Goal: Task Accomplishment & Management: Use online tool/utility

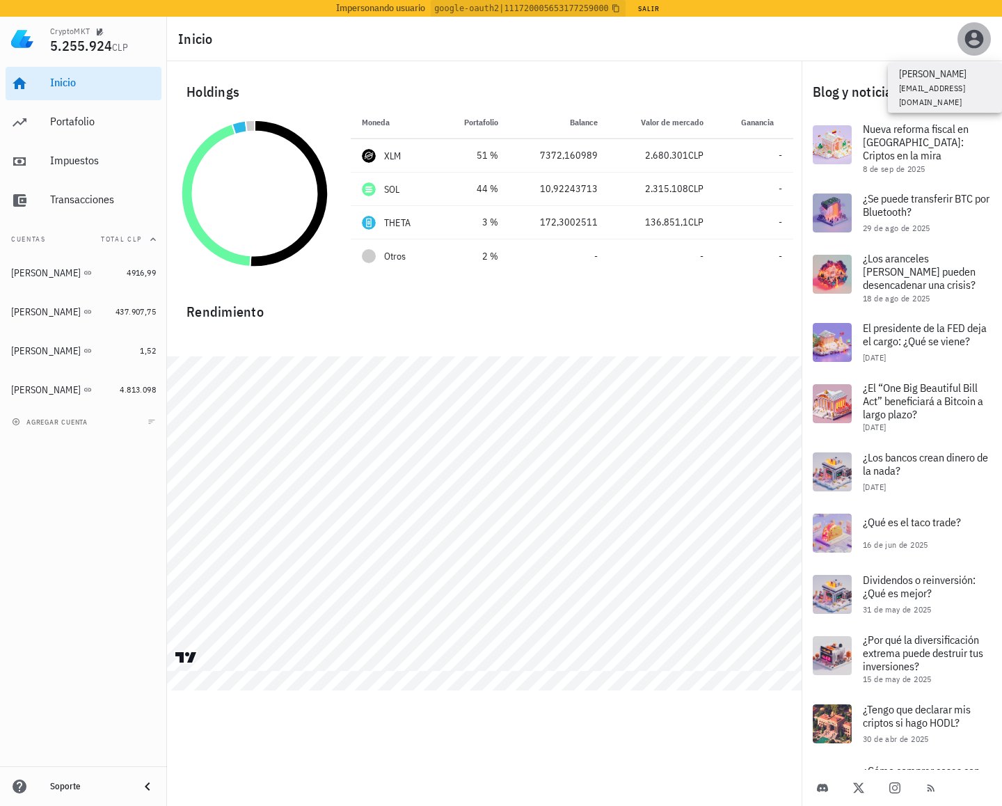
click at [975, 36] on icon "button" at bounding box center [975, 39] width 22 height 22
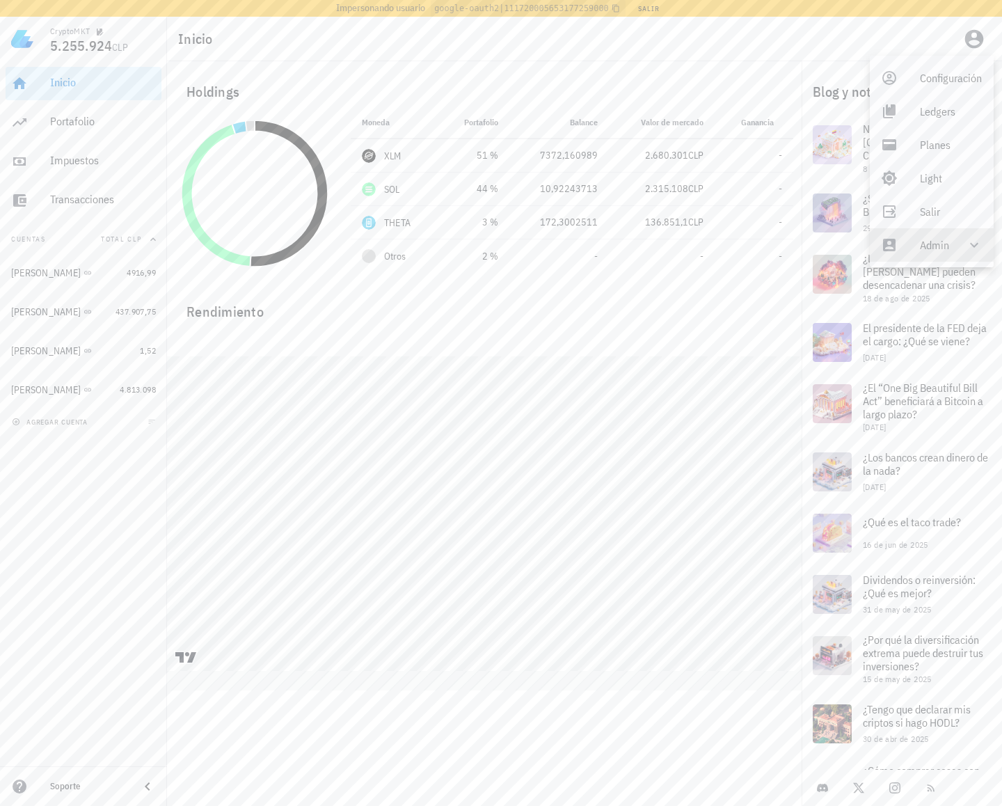
click at [941, 235] on div "Admin" at bounding box center [934, 245] width 29 height 28
click at [932, 276] on div "Impersonar" at bounding box center [952, 279] width 64 height 28
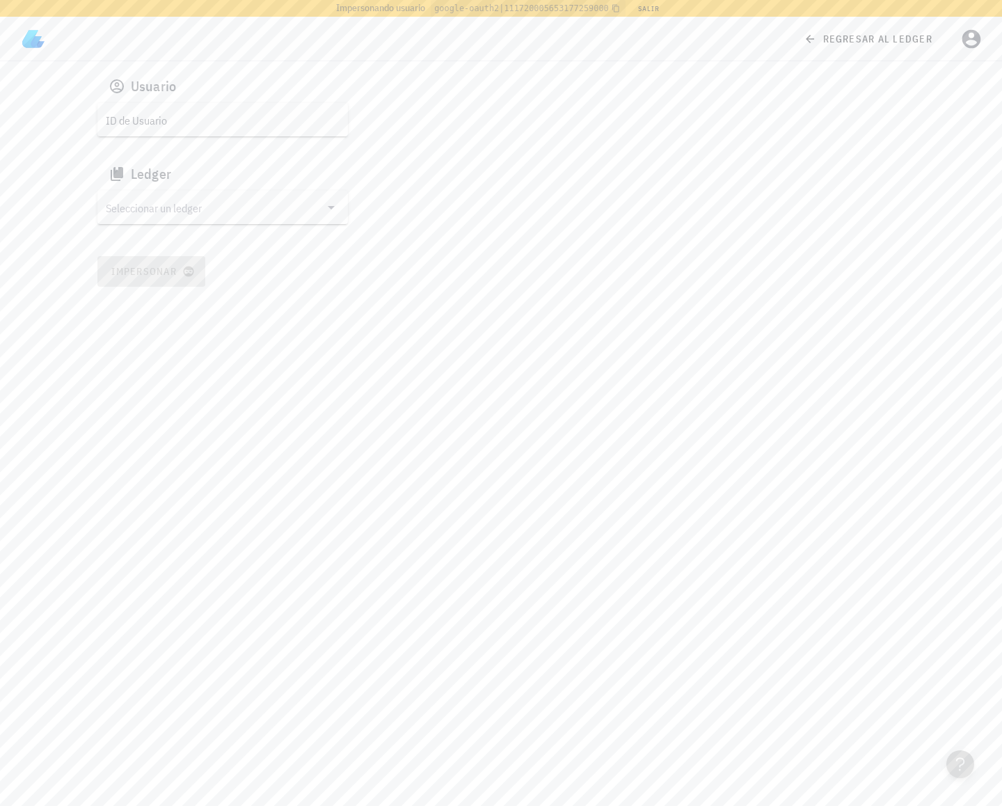
click at [258, 97] on div "Usuario" at bounding box center [501, 86] width 808 height 33
drag, startPoint x: 258, startPoint y: 113, endPoint x: 214, endPoint y: 186, distance: 84.7
click at [258, 113] on input "text" at bounding box center [221, 120] width 231 height 22
paste input "auth0|68b8628430c8c13bd0415f04"
type input "auth0|68b8628430c8c13bd0415f04"
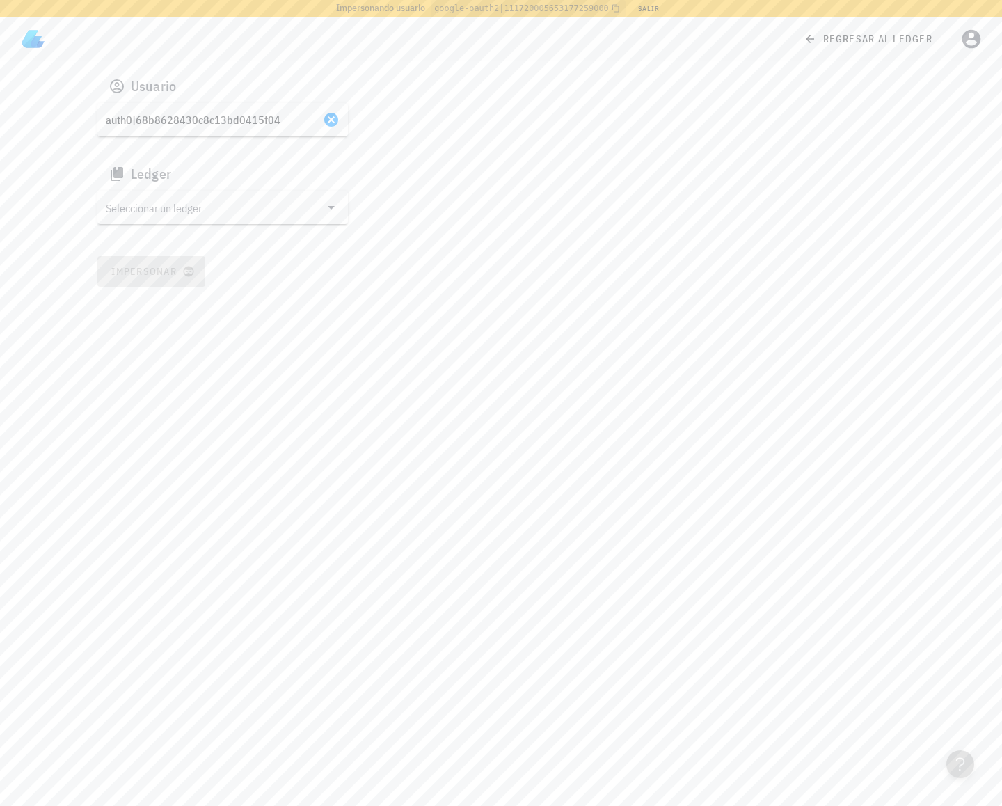
click at [199, 207] on input "Seleccionar un ledger" at bounding box center [213, 207] width 214 height 22
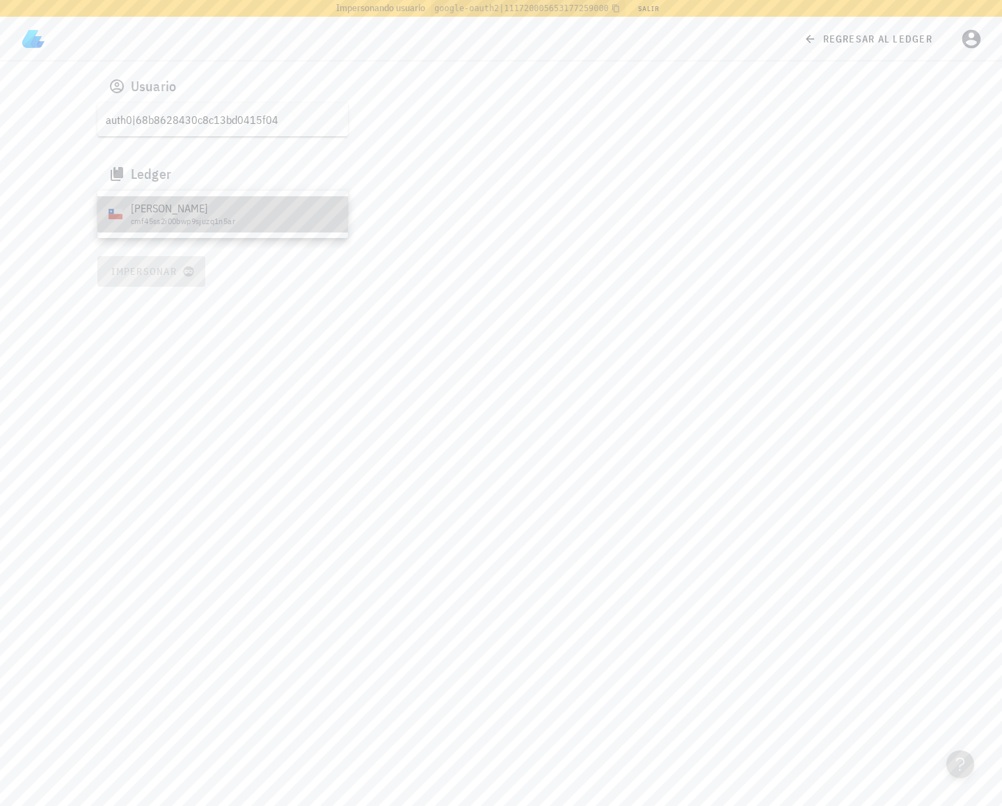
click at [162, 214] on div "Myckoll Steve Hahn Valenzuela" at bounding box center [234, 208] width 206 height 13
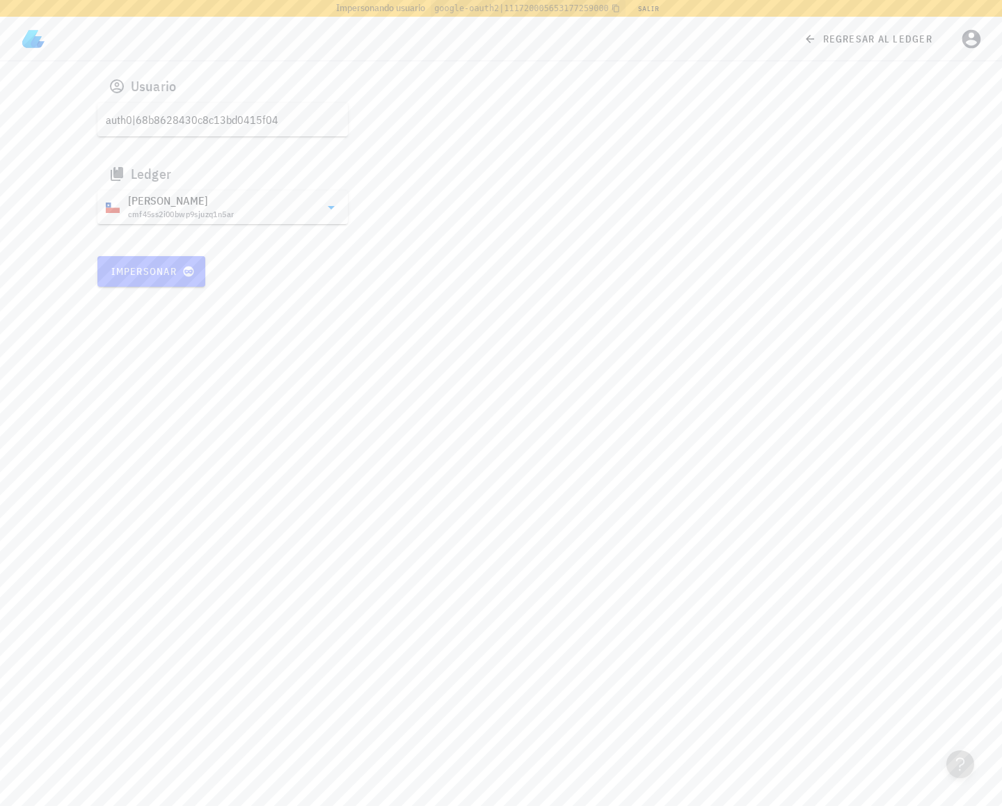
click at [155, 269] on span "Impersonar" at bounding box center [151, 271] width 81 height 13
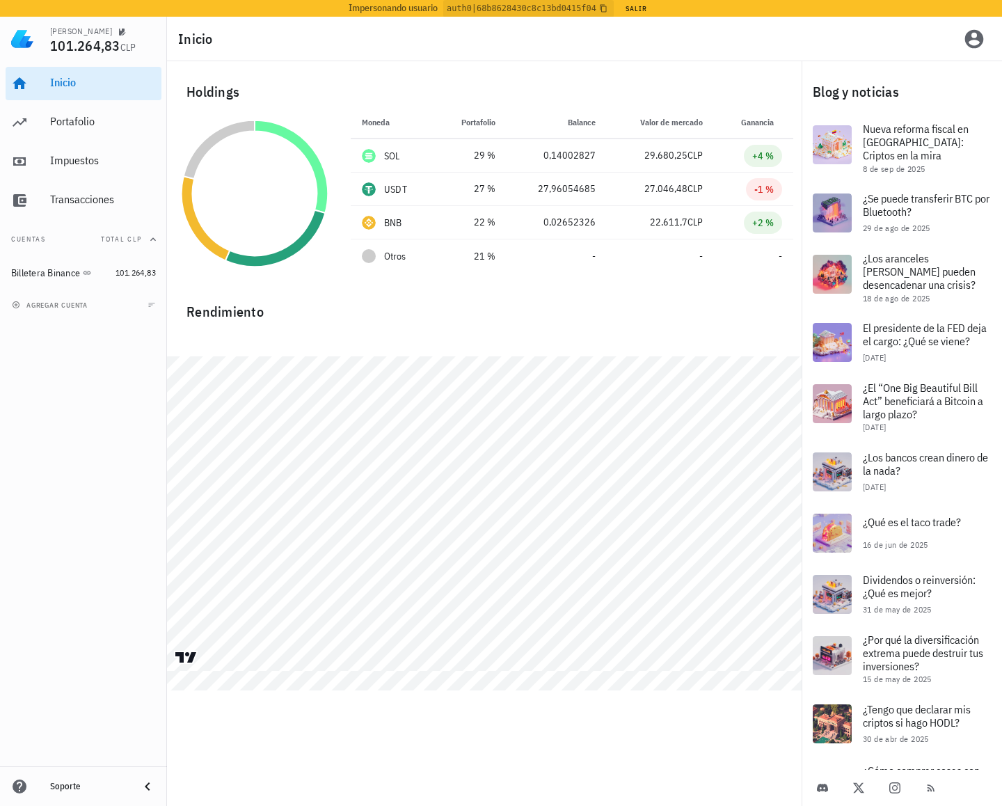
click at [330, 72] on div "Holdings" at bounding box center [484, 92] width 618 height 45
click at [38, 279] on div "Billetera Binance" at bounding box center [60, 273] width 99 height 30
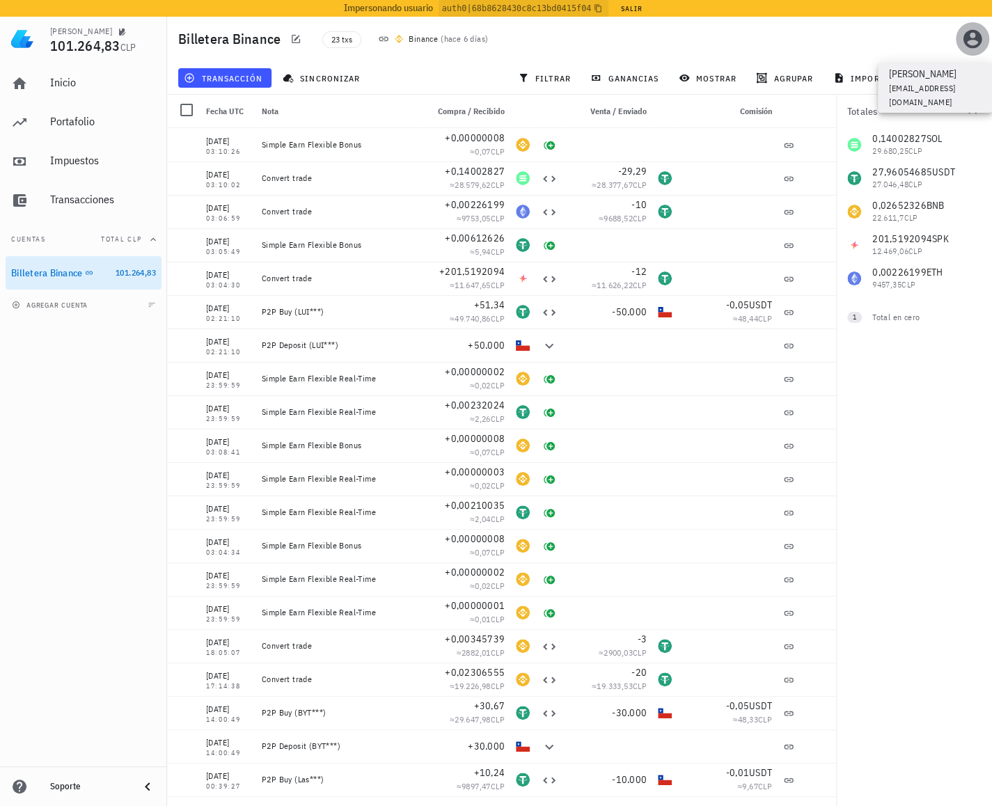
click at [966, 38] on icon "button" at bounding box center [973, 39] width 19 height 19
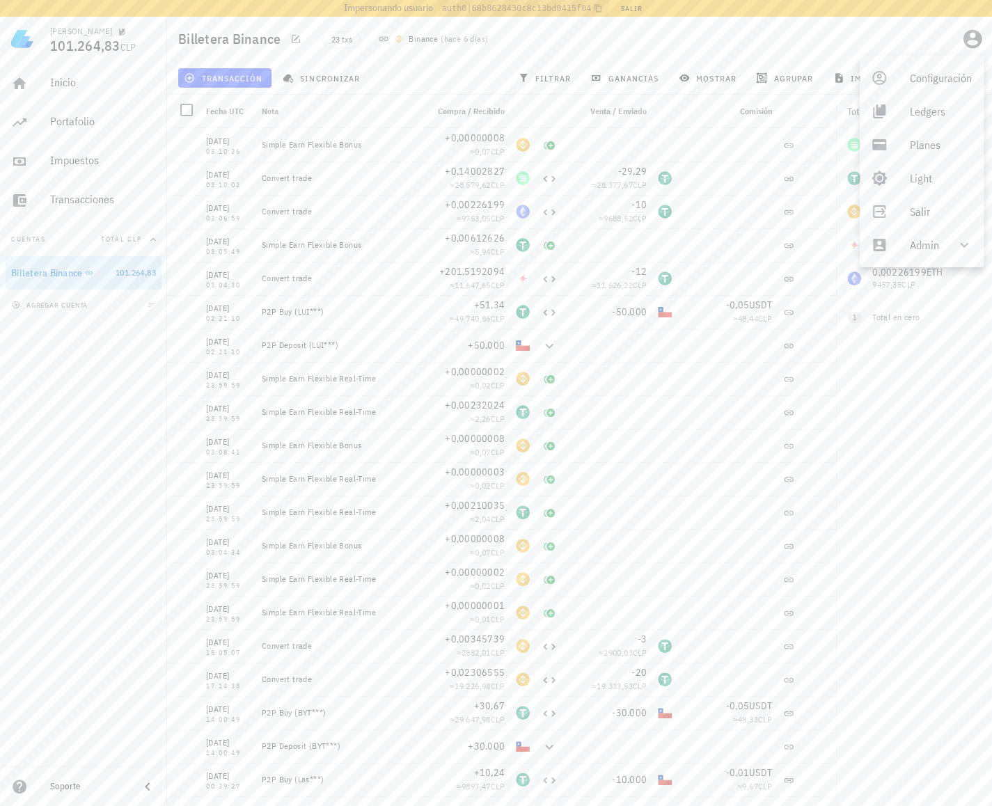
click at [736, 48] on div "Billetera Binance 23 txs Binance ( hace 6 días )" at bounding box center [579, 39] width 825 height 45
click at [969, 41] on icon "button" at bounding box center [972, 39] width 22 height 22
click at [621, 47] on div "23 txs Binance ( hace 6 días )" at bounding box center [522, 39] width 416 height 35
click at [973, 31] on icon "button" at bounding box center [973, 39] width 19 height 19
click at [929, 113] on div "Ledgers" at bounding box center [941, 111] width 63 height 28
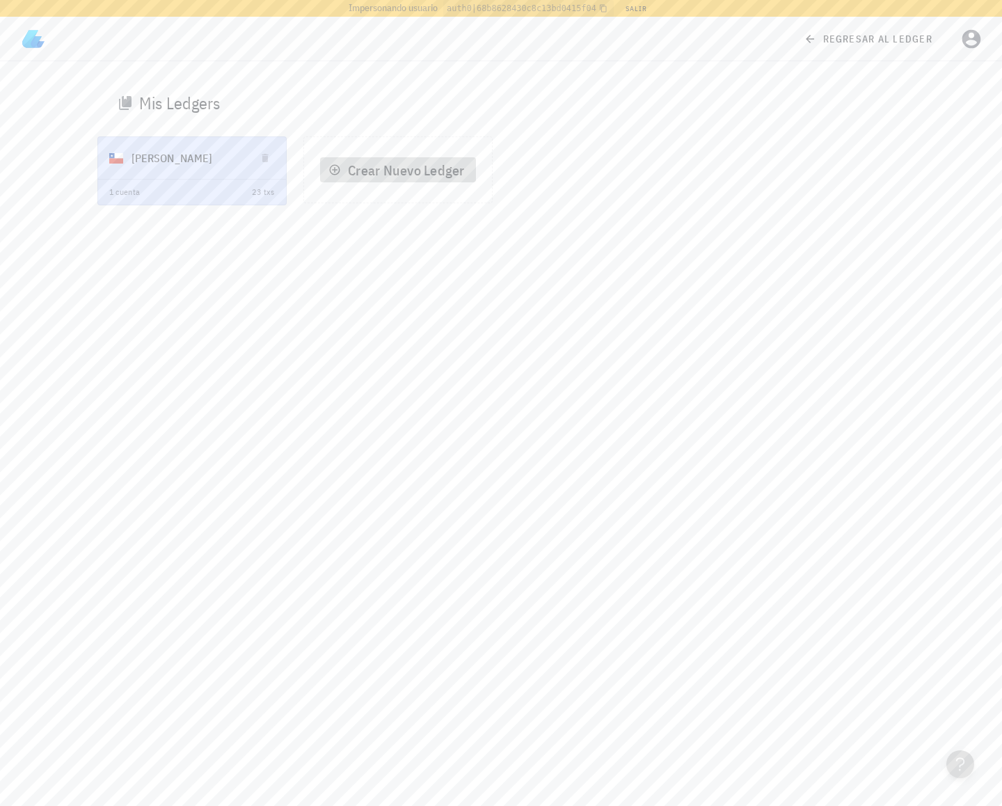
click at [436, 166] on span "Crear Nuevo Ledger" at bounding box center [397, 170] width 133 height 19
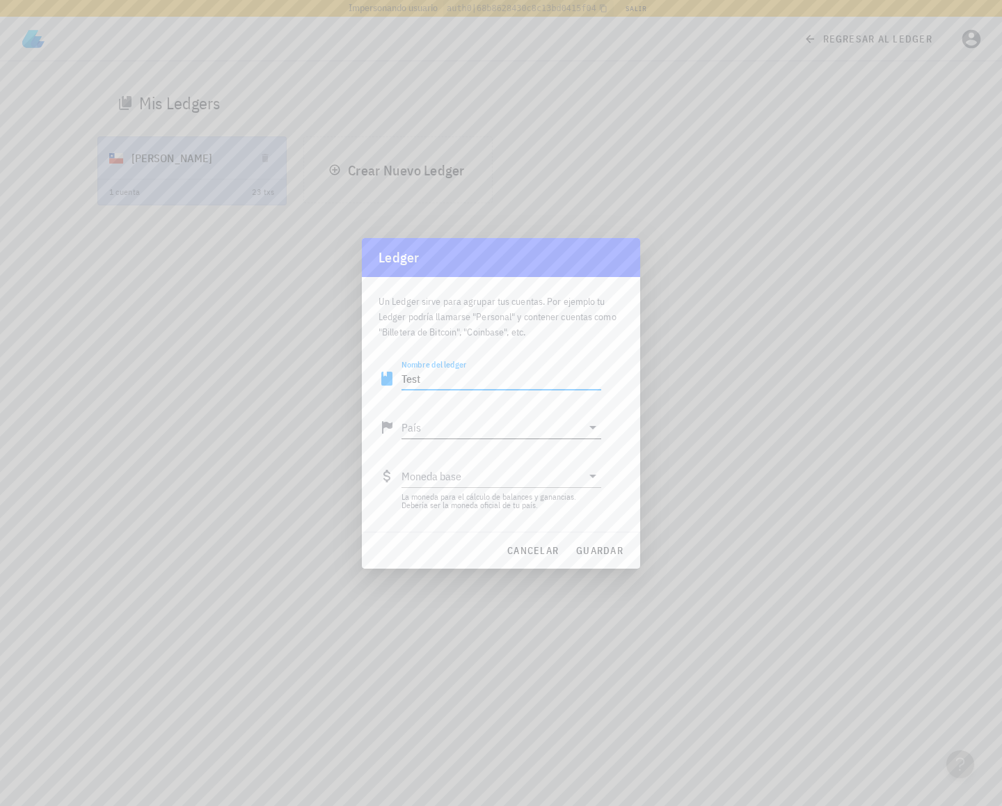
type input "Test"
click at [469, 423] on input "País" at bounding box center [492, 427] width 180 height 22
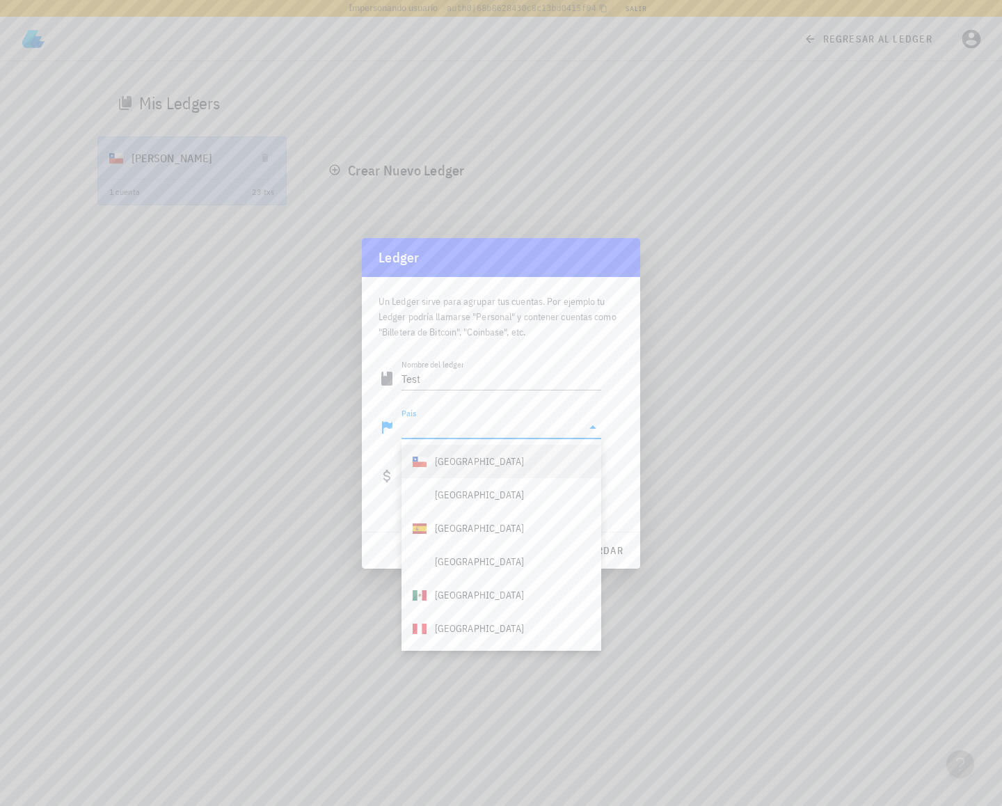
click at [457, 459] on div "Chile" at bounding box center [502, 461] width 200 height 33
type input "Chile"
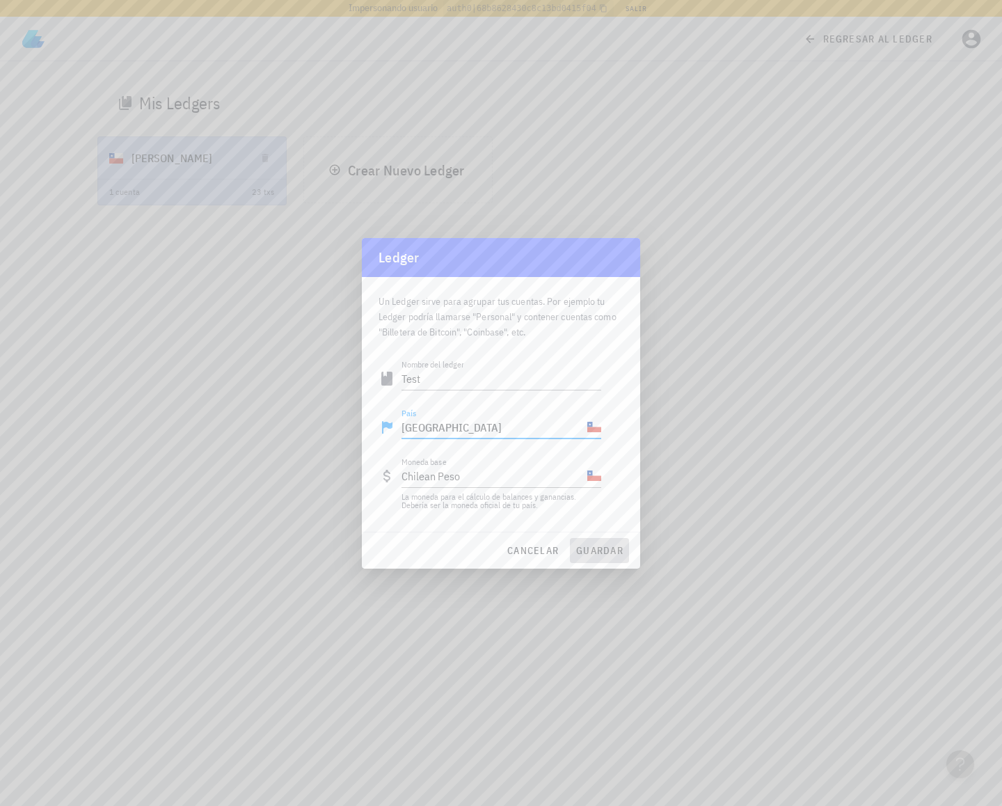
click at [590, 544] on span "guardar" at bounding box center [600, 550] width 48 height 13
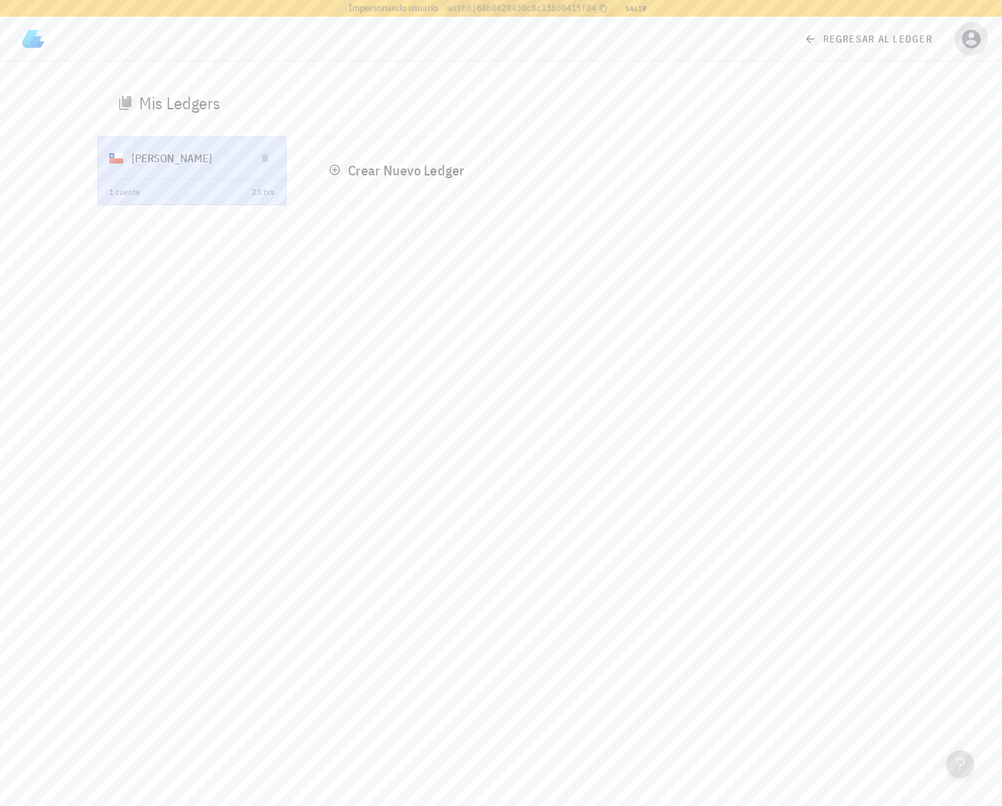
click at [965, 47] on icon "button" at bounding box center [972, 39] width 22 height 22
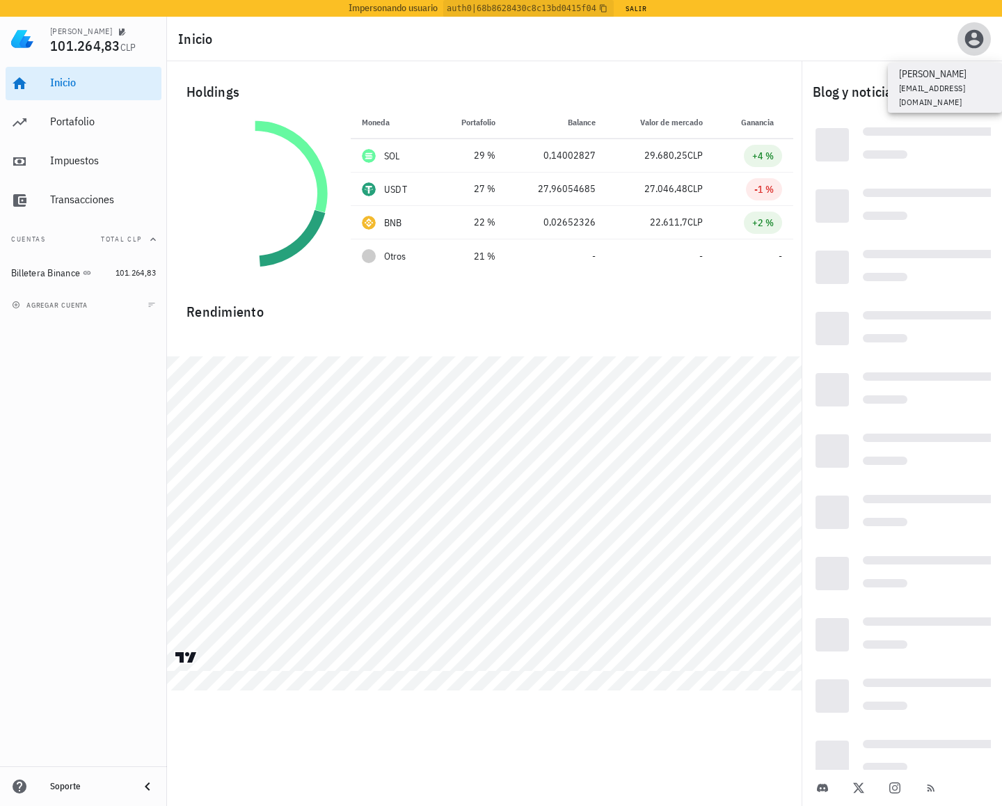
click at [979, 24] on button "button" at bounding box center [974, 38] width 33 height 33
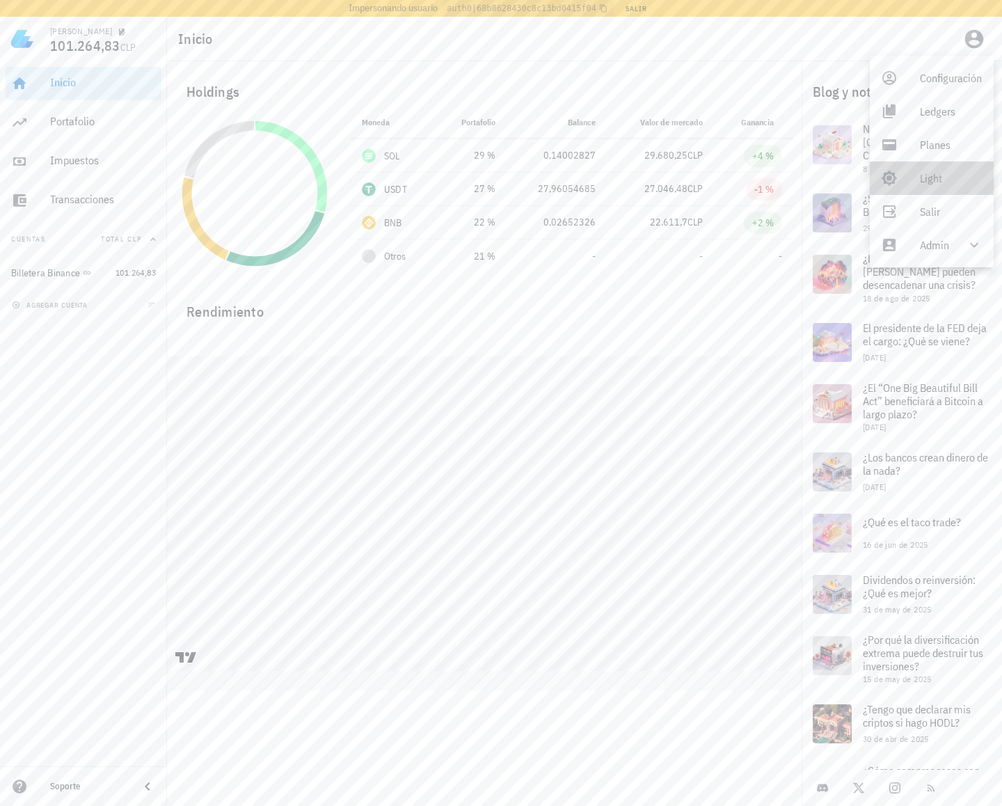
click at [938, 169] on div "Light" at bounding box center [951, 178] width 63 height 28
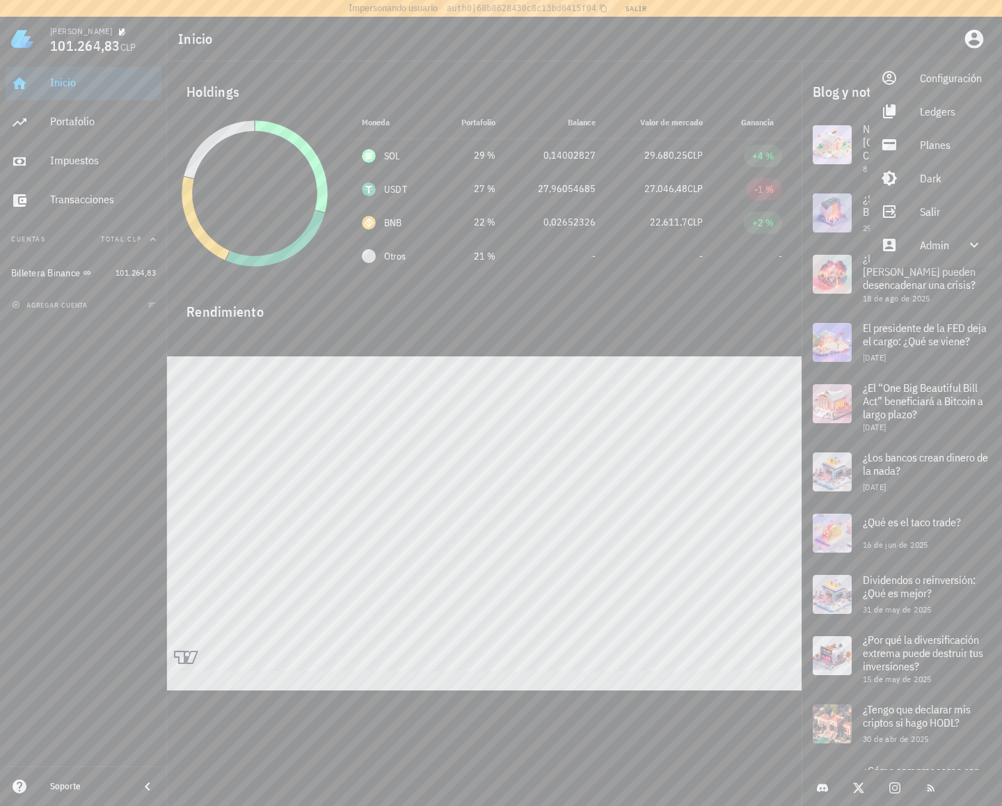
drag, startPoint x: 49, startPoint y: 410, endPoint x: 43, endPoint y: 378, distance: 32.5
click at [49, 408] on div "Inicio Portafolio Impuestos Transacciones Cuentas Total CLP Billetera Binance 1…" at bounding box center [83, 413] width 167 height 705
click at [971, 37] on icon "button" at bounding box center [975, 39] width 19 height 19
click at [922, 113] on div "Ledgers" at bounding box center [951, 111] width 63 height 28
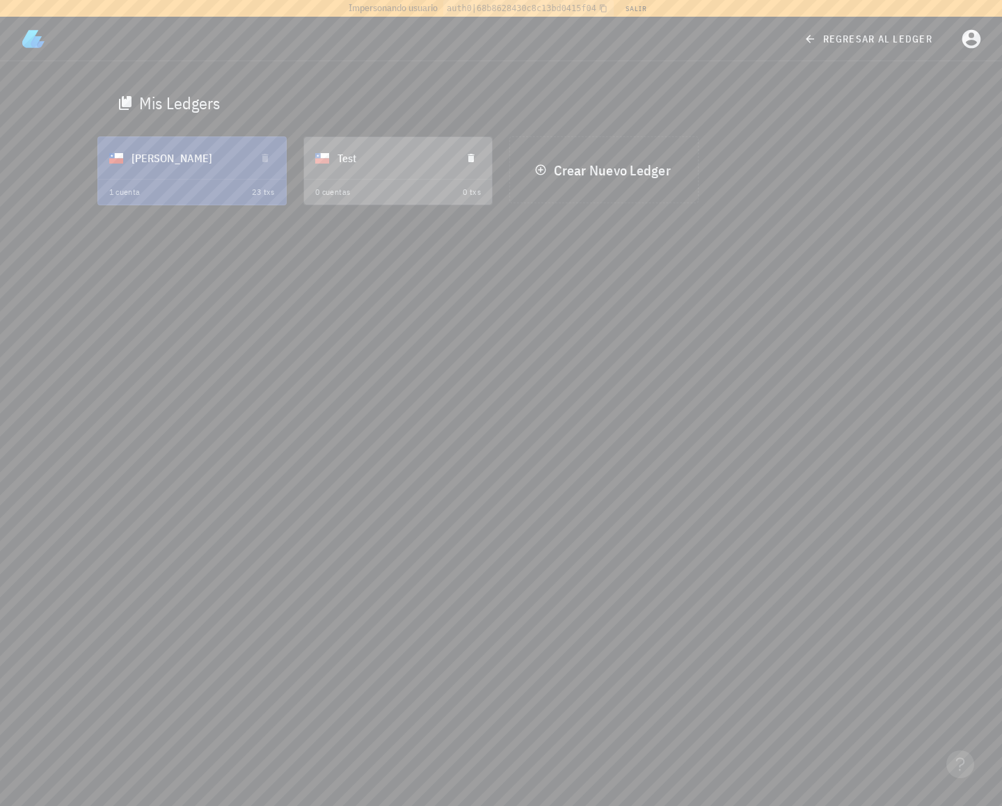
click at [367, 152] on div "Test" at bounding box center [394, 158] width 113 height 36
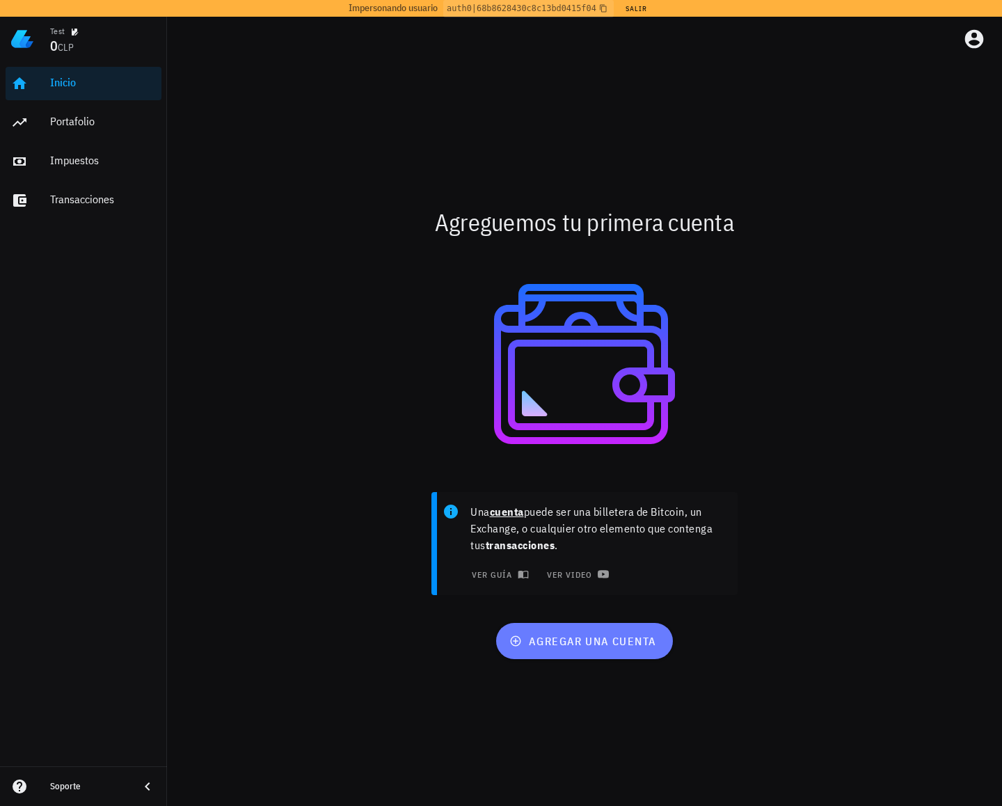
click at [525, 637] on span "agregar una cuenta" at bounding box center [584, 641] width 144 height 14
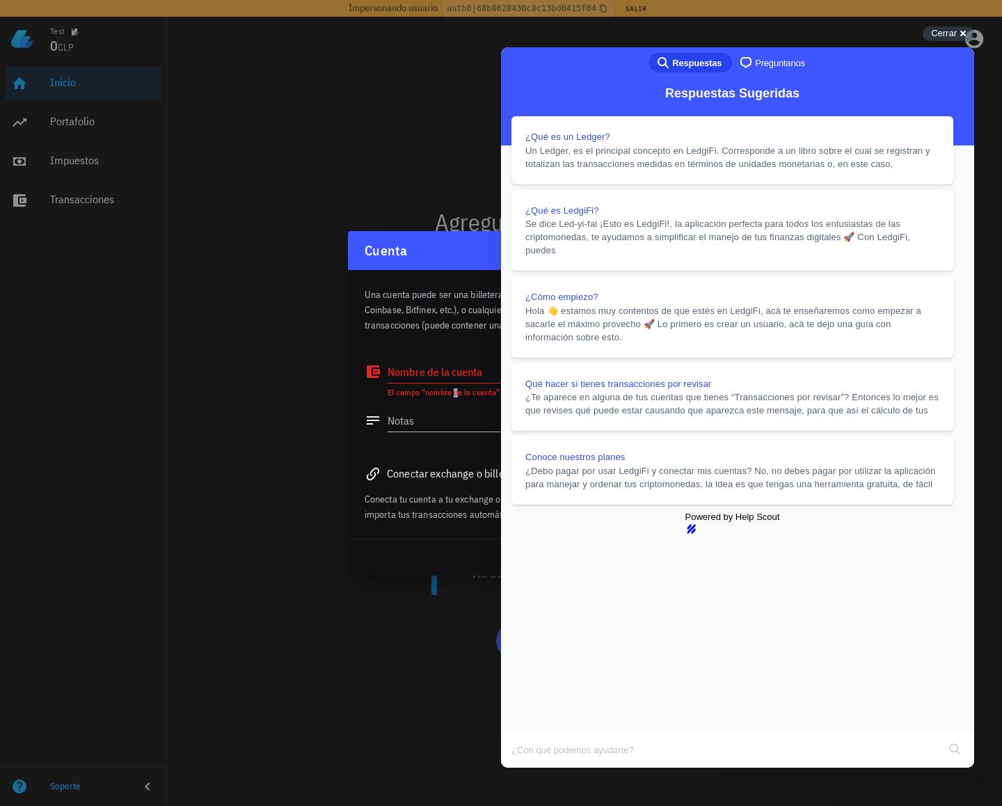
click at [453, 398] on div "El campo "nombre de la cuenta" es obligatorio" at bounding box center [496, 393] width 217 height 10
click at [453, 377] on textarea "Nombre de la cuenta" at bounding box center [496, 372] width 217 height 22
type textarea "Test"
click at [941, 46] on div at bounding box center [501, 403] width 1002 height 806
click at [944, 35] on span "Cerrar" at bounding box center [944, 33] width 26 height 10
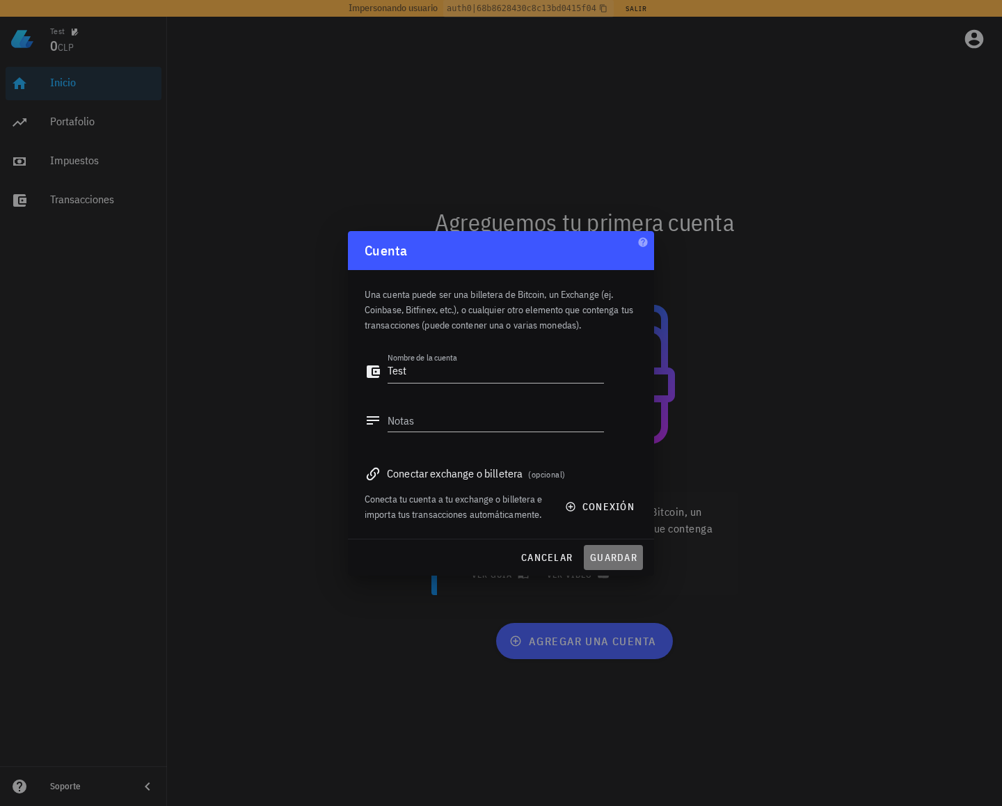
click at [627, 555] on span "guardar" at bounding box center [614, 557] width 48 height 13
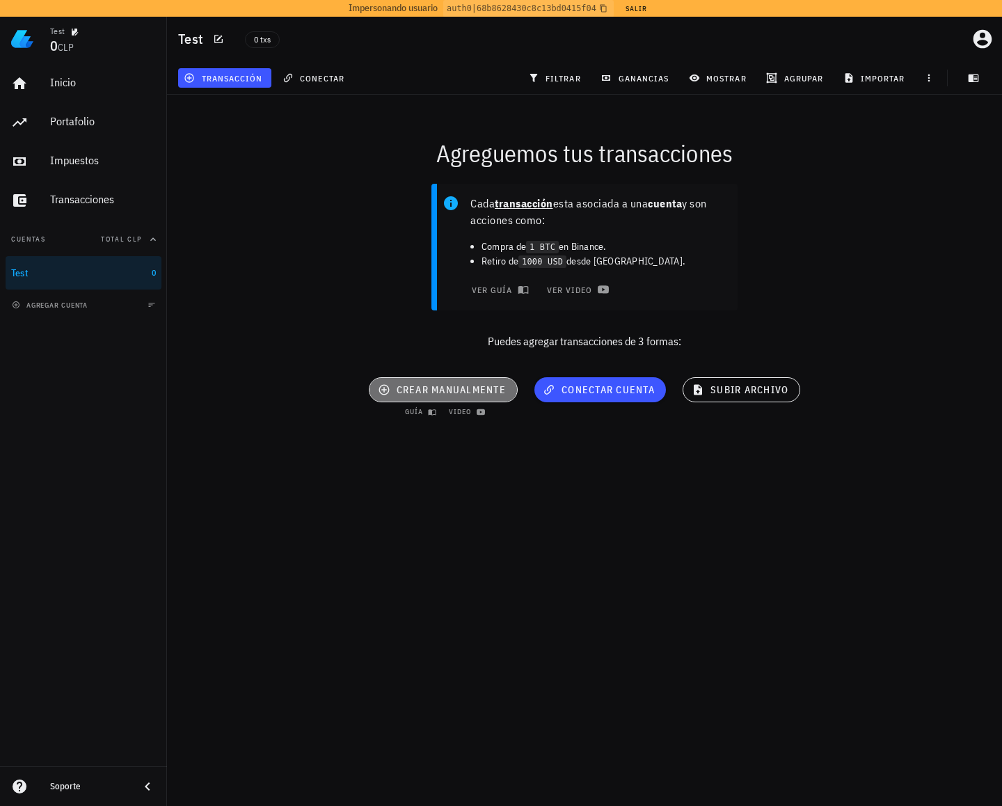
click at [424, 398] on button "crear manualmente" at bounding box center [443, 389] width 149 height 25
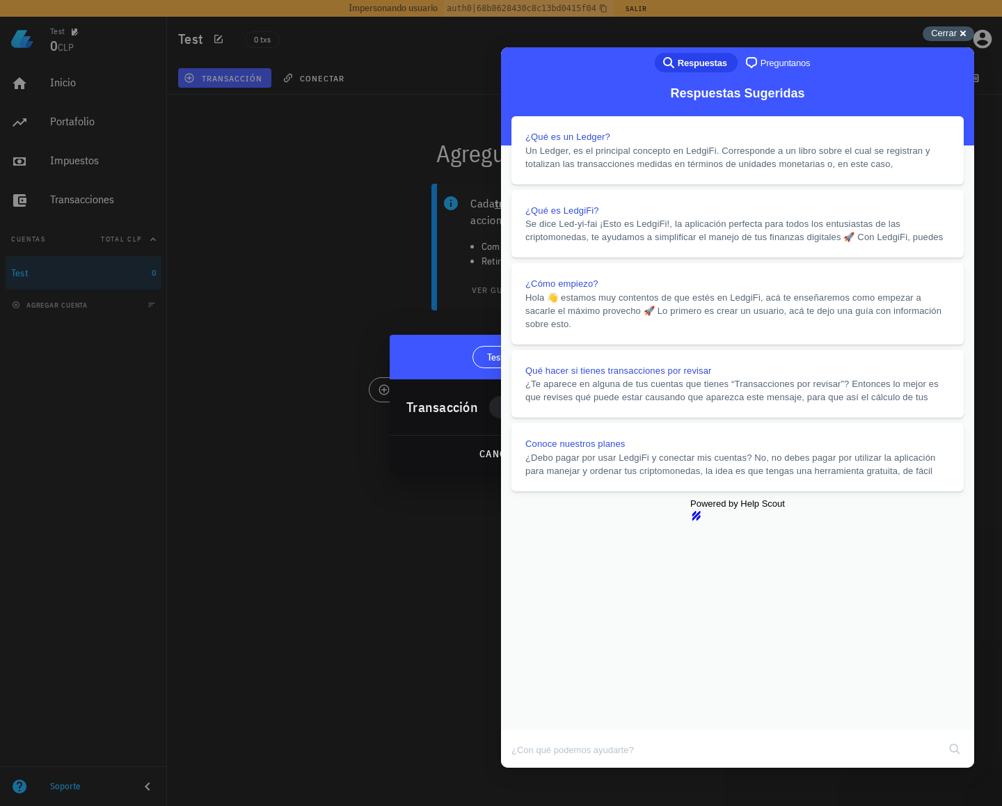
click at [932, 30] on span "Cerrar" at bounding box center [944, 33] width 26 height 10
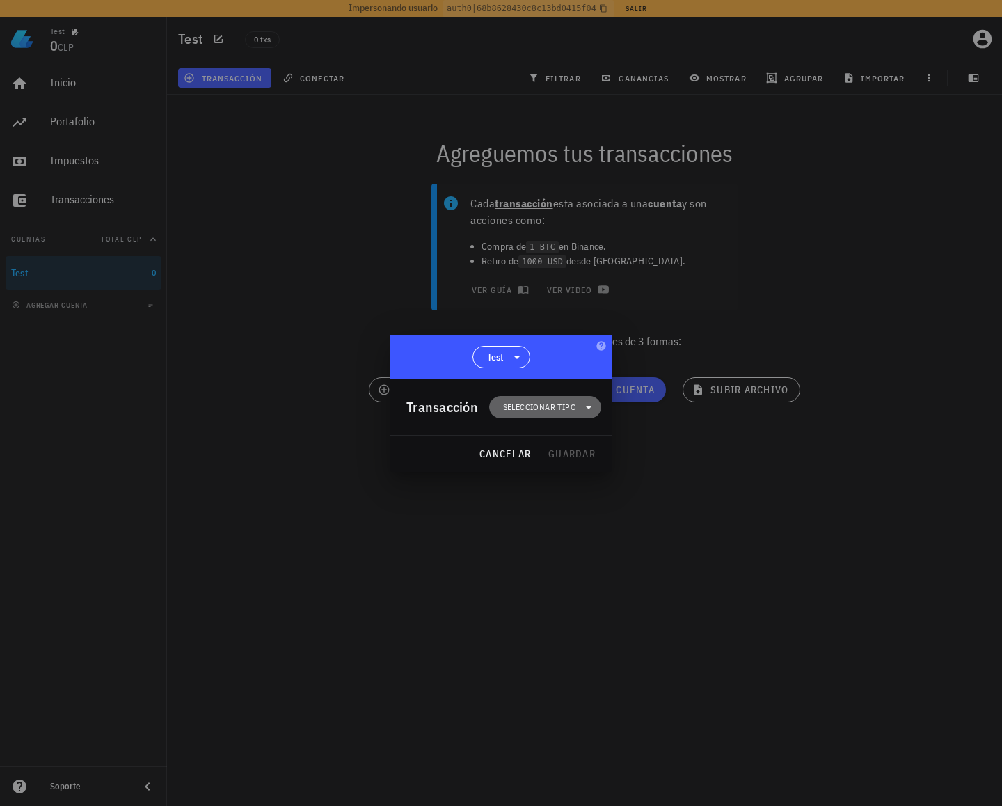
click at [545, 398] on span "Seleccionar tipo" at bounding box center [545, 407] width 95 height 22
click at [532, 462] on div "Ingreso" at bounding box center [553, 469] width 129 height 28
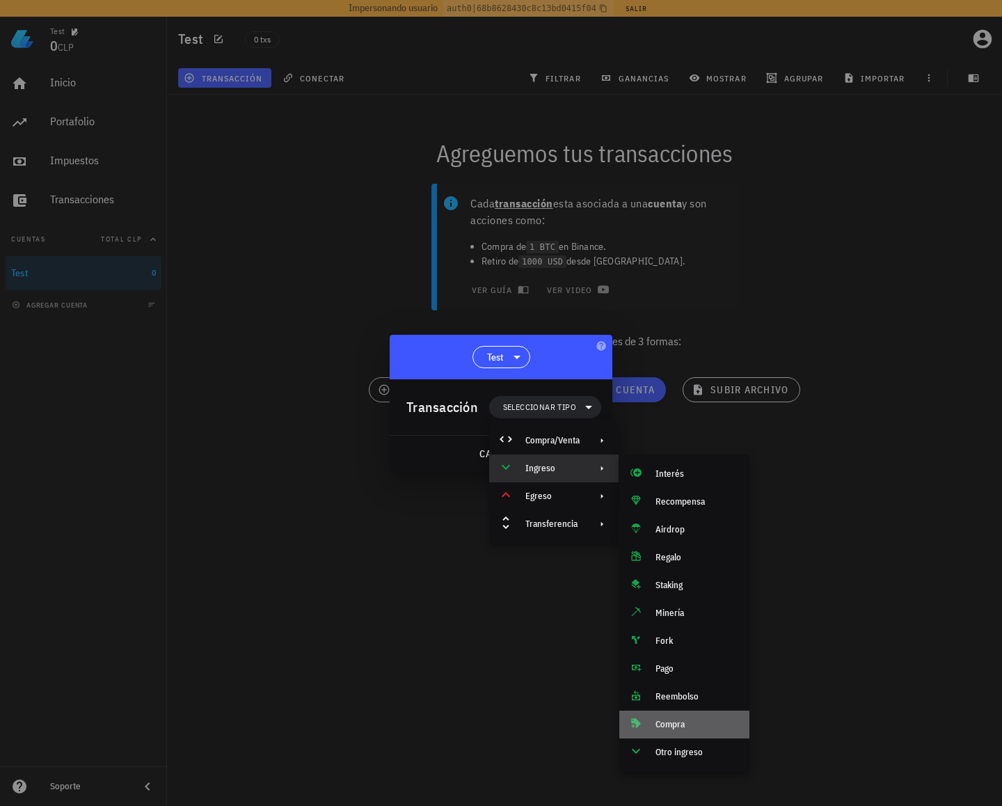
click at [673, 723] on div "Compra" at bounding box center [697, 724] width 83 height 11
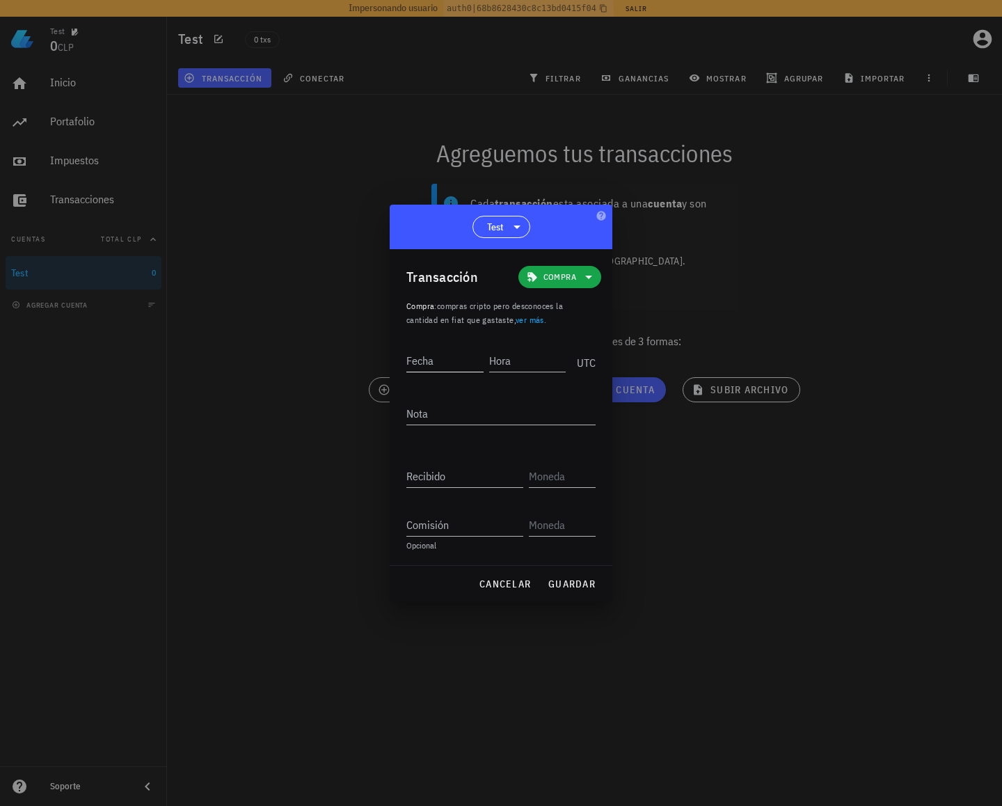
click at [456, 362] on input "Fecha" at bounding box center [445, 360] width 77 height 22
type input "[DATE]"
type input "20:15:00"
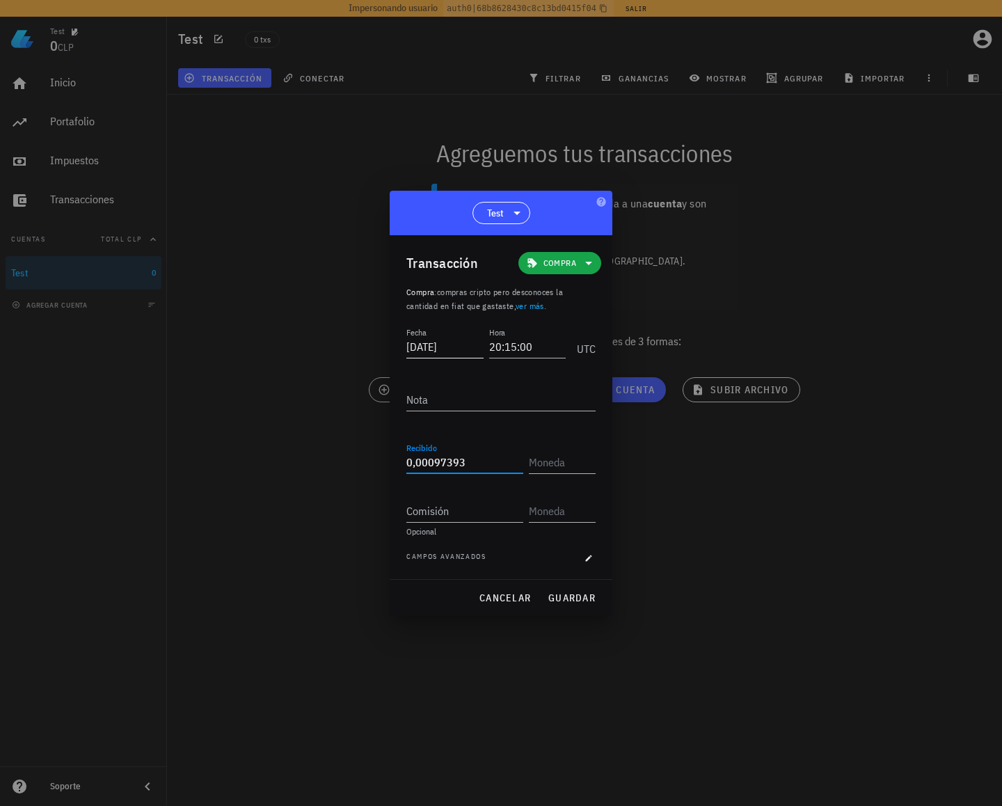
type input "0,00097393"
type input "LTC"
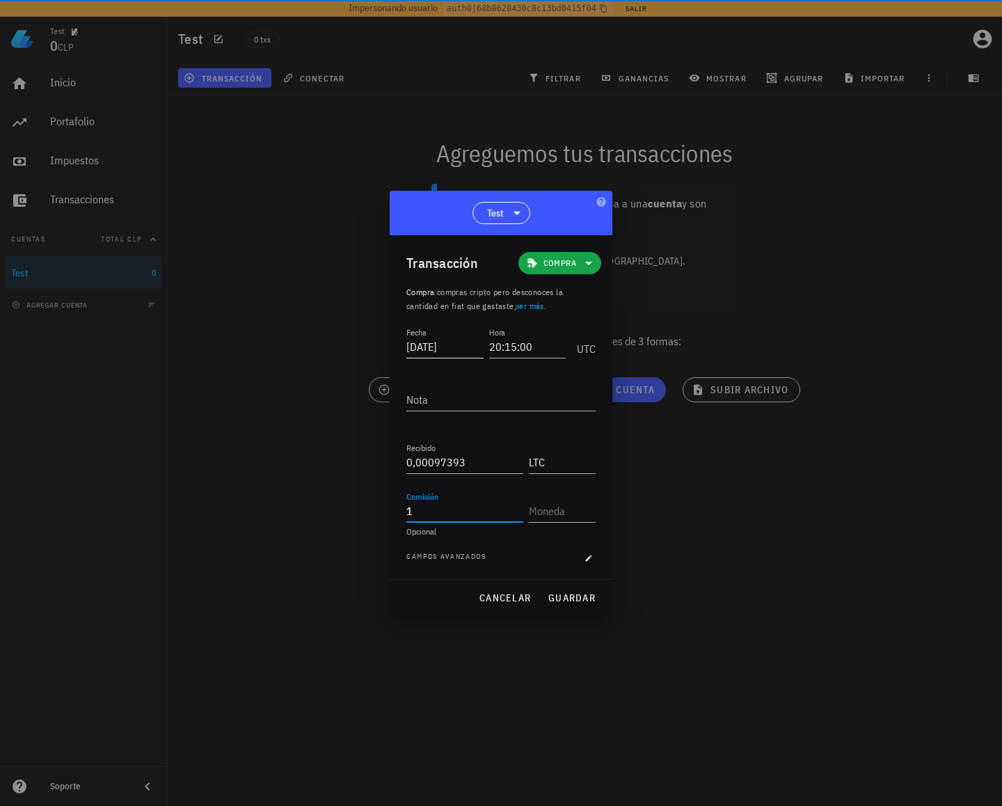
type input "1"
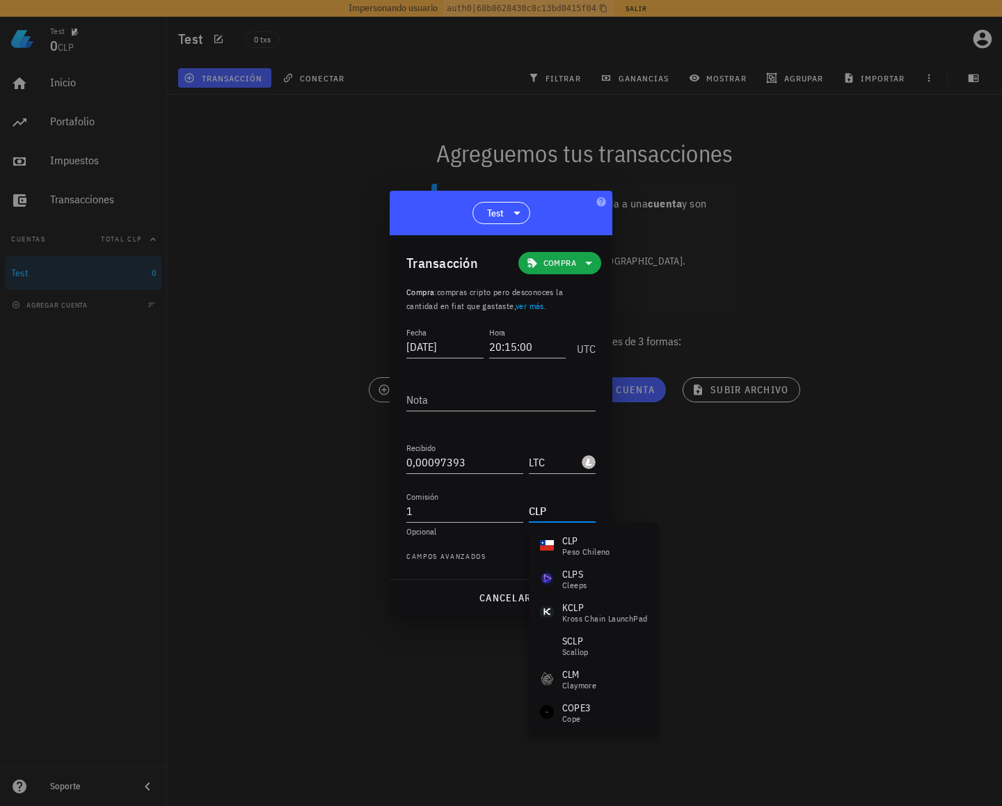
drag, startPoint x: 608, startPoint y: 547, endPoint x: 587, endPoint y: 572, distance: 32.5
click at [608, 548] on div "peso chileno" at bounding box center [587, 552] width 48 height 8
type input "CLP"
click at [557, 600] on span "guardar" at bounding box center [572, 598] width 48 height 13
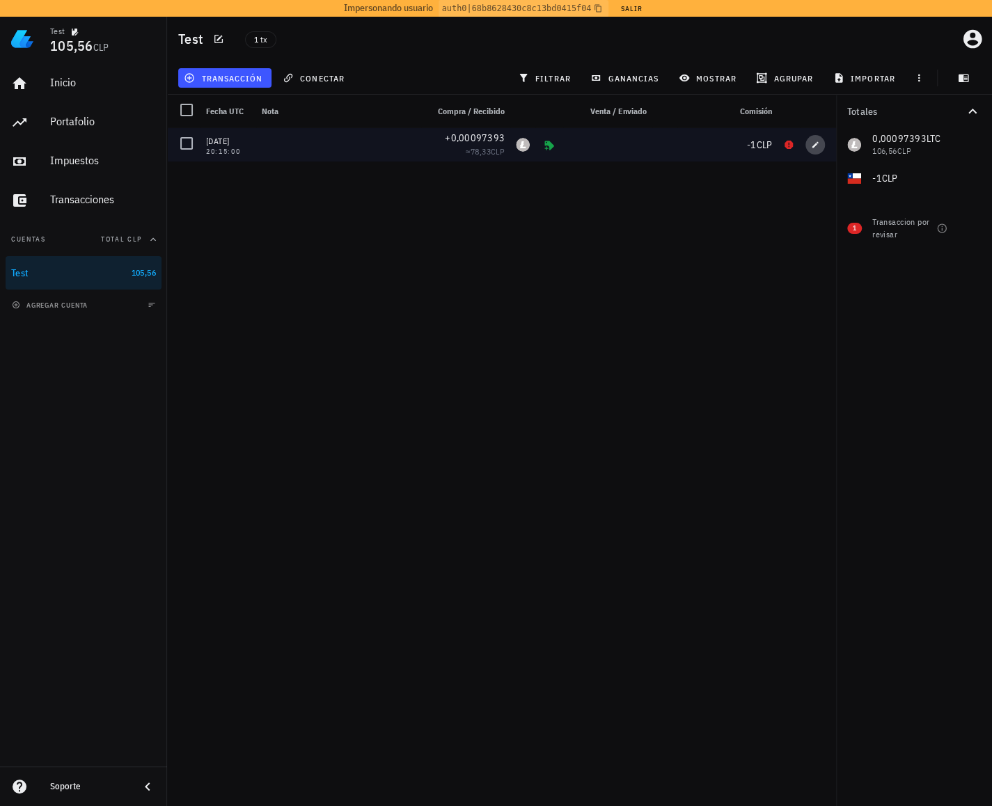
click at [817, 143] on icon "button" at bounding box center [815, 144] width 6 height 6
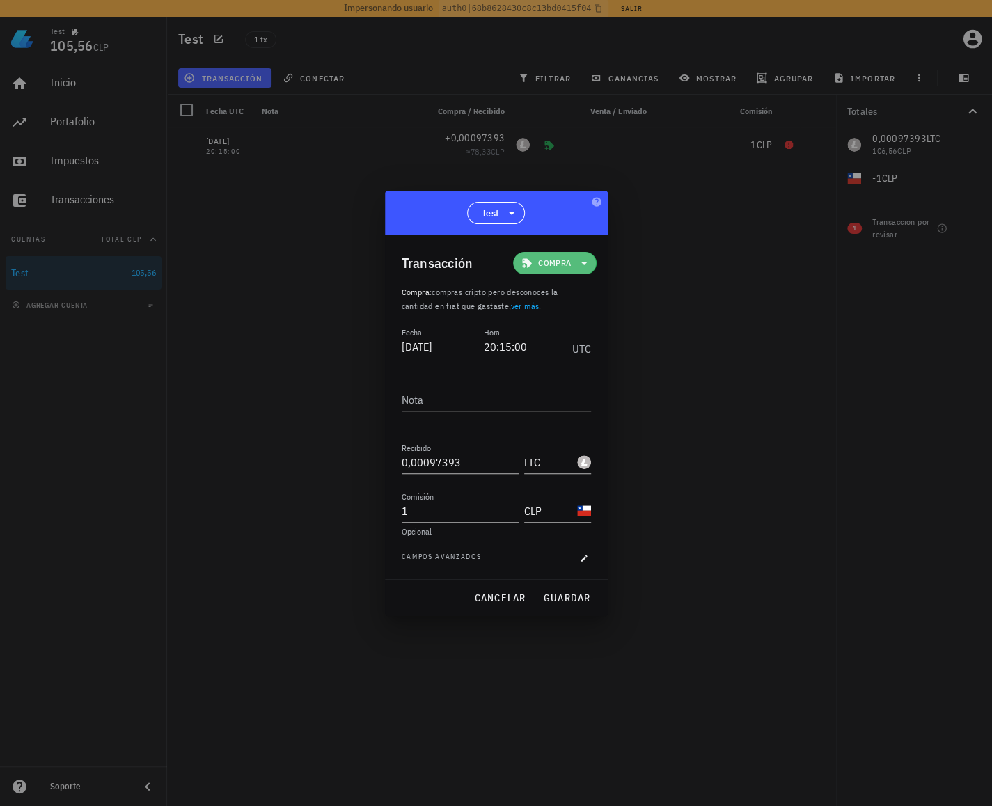
click at [563, 262] on span "Compra" at bounding box center [554, 263] width 33 height 14
click at [580, 379] on div "Transferencia" at bounding box center [577, 380] width 54 height 11
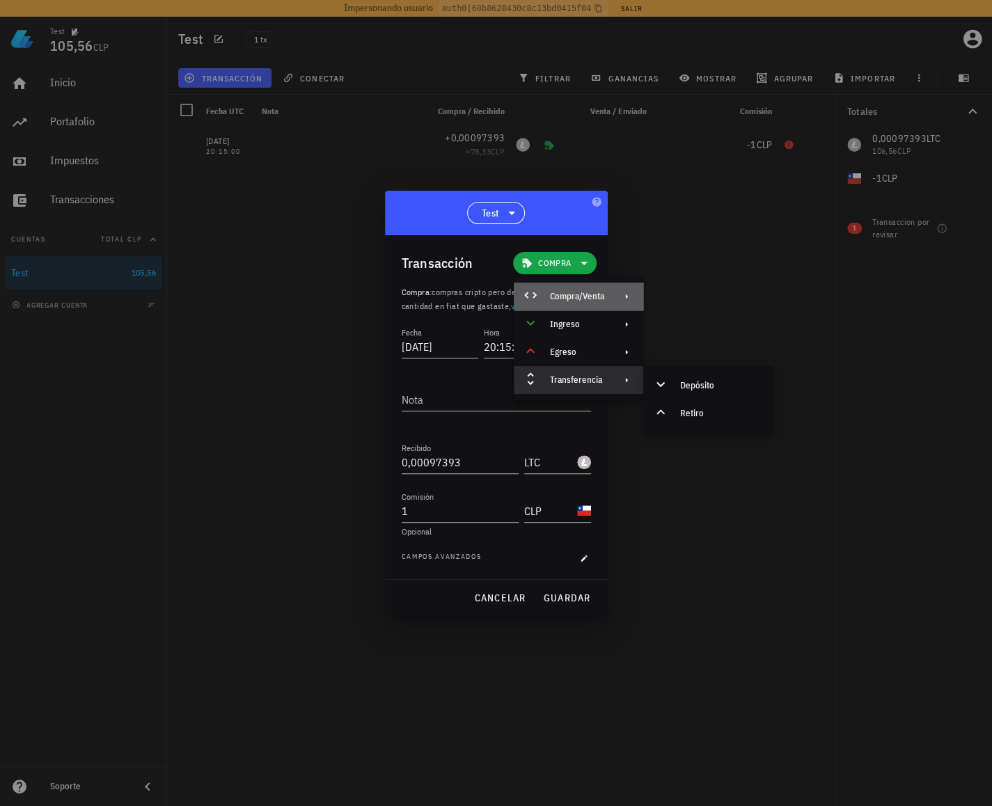
click at [586, 294] on div "Compra/Venta" at bounding box center [577, 296] width 54 height 11
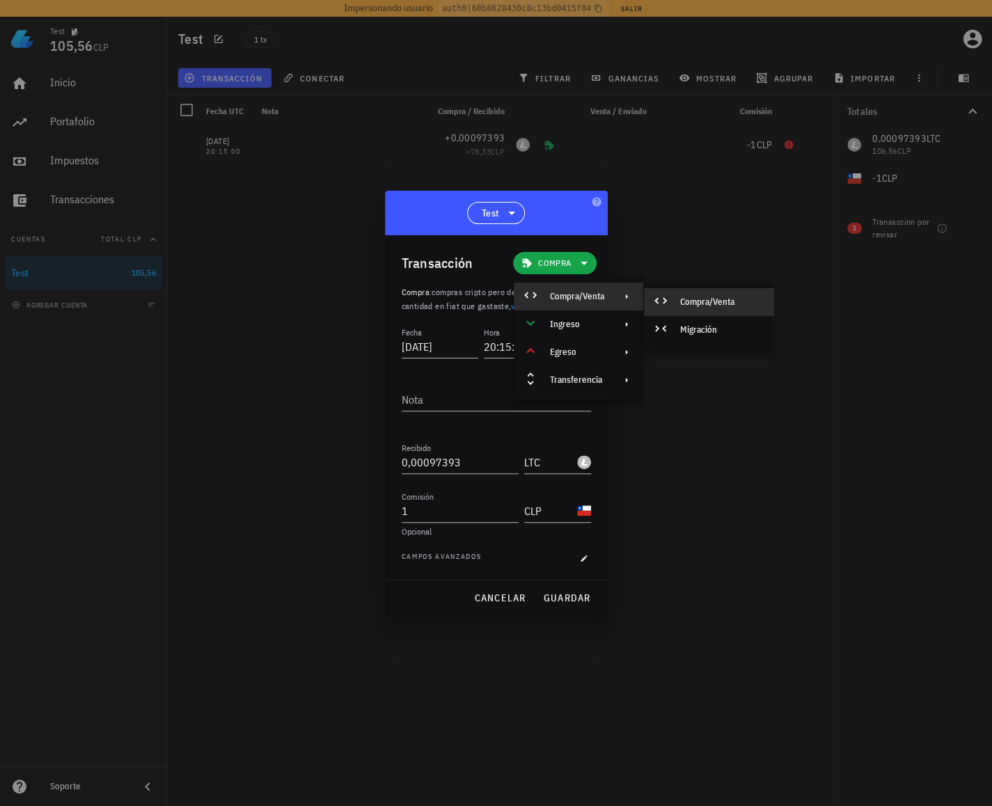
click at [710, 297] on div "Compra/Venta" at bounding box center [721, 302] width 83 height 11
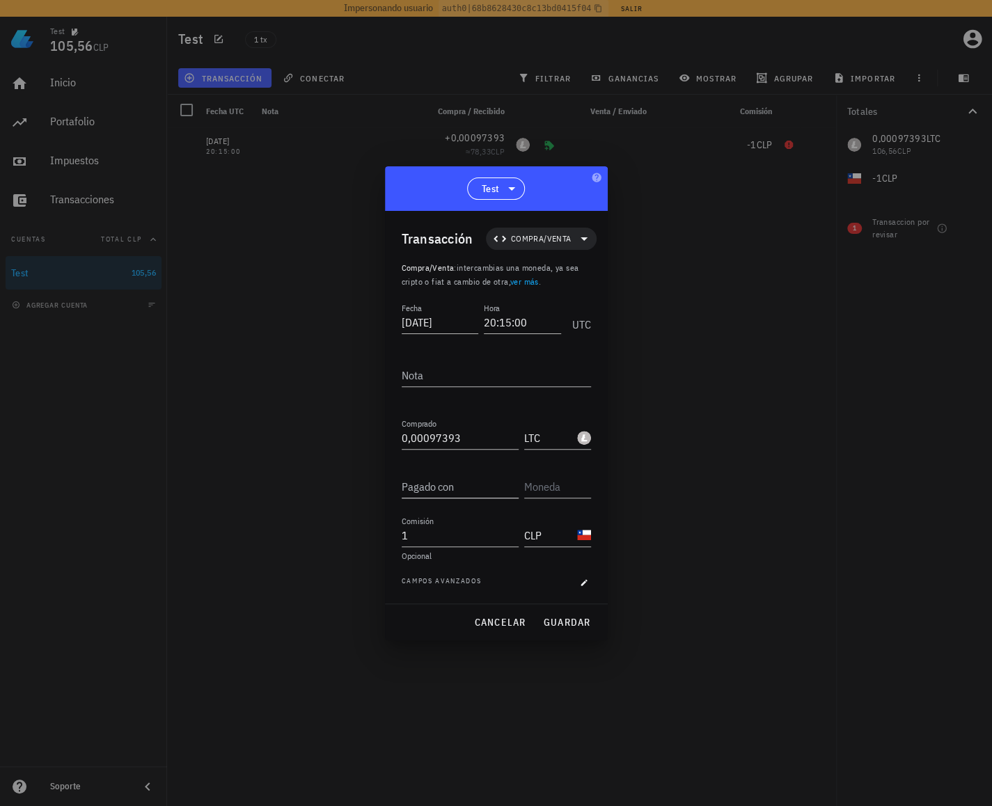
click at [435, 487] on input "Pagado con" at bounding box center [460, 486] width 117 height 22
type input "81"
type input "CLP"
click at [418, 588] on span "Campos avanzados" at bounding box center [442, 583] width 80 height 14
click at [446, 441] on input "0,00097393" at bounding box center [460, 438] width 117 height 22
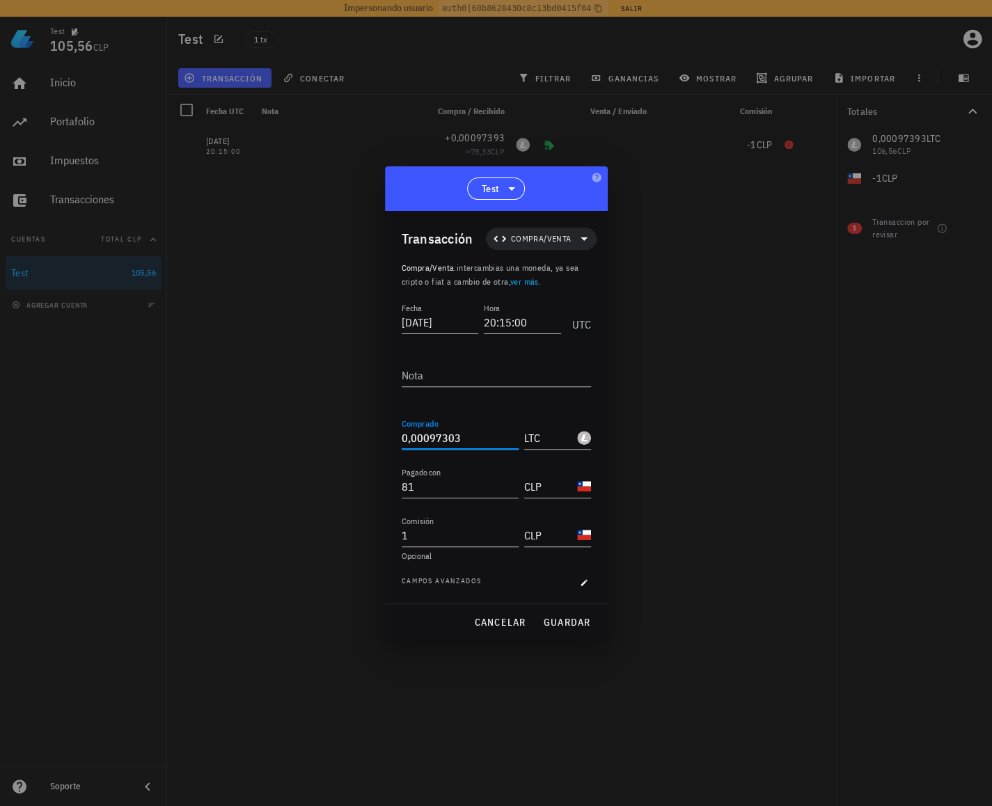
click at [450, 604] on div "cancelar guardar" at bounding box center [496, 622] width 223 height 36
click at [602, 623] on div "cancelar guardar" at bounding box center [496, 622] width 223 height 36
click at [573, 629] on button "guardar" at bounding box center [566, 622] width 59 height 25
type input "0,00097393"
